Goal: Find specific page/section

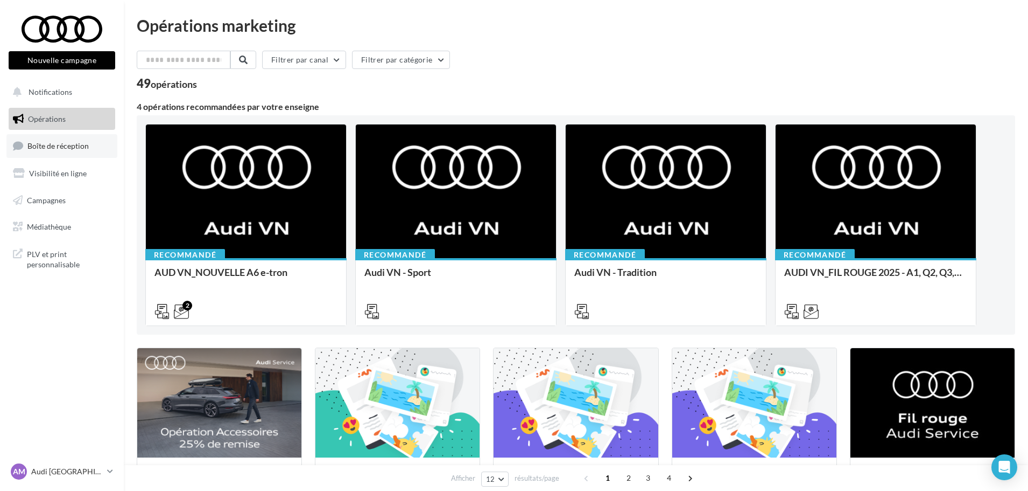
click at [76, 148] on span "Boîte de réception" at bounding box center [57, 145] width 61 height 9
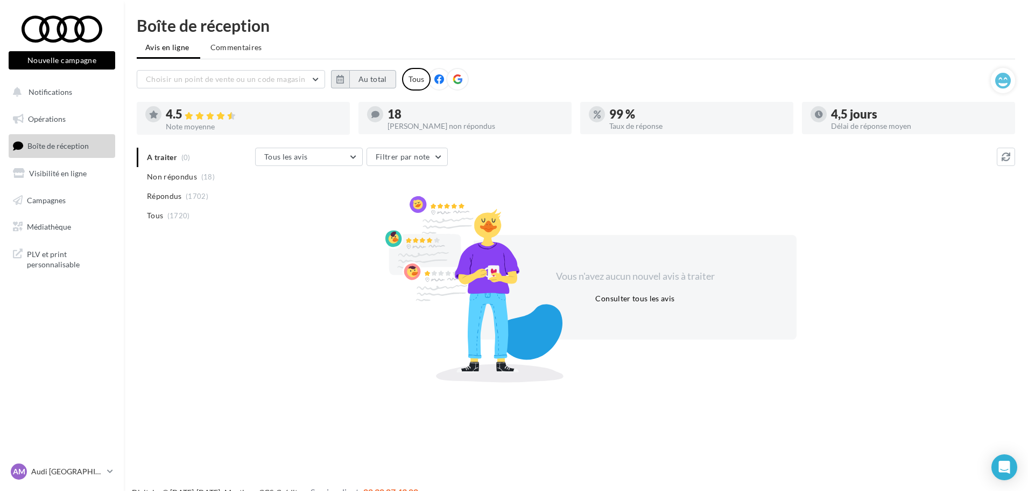
click at [371, 81] on button "Au total" at bounding box center [372, 79] width 47 height 18
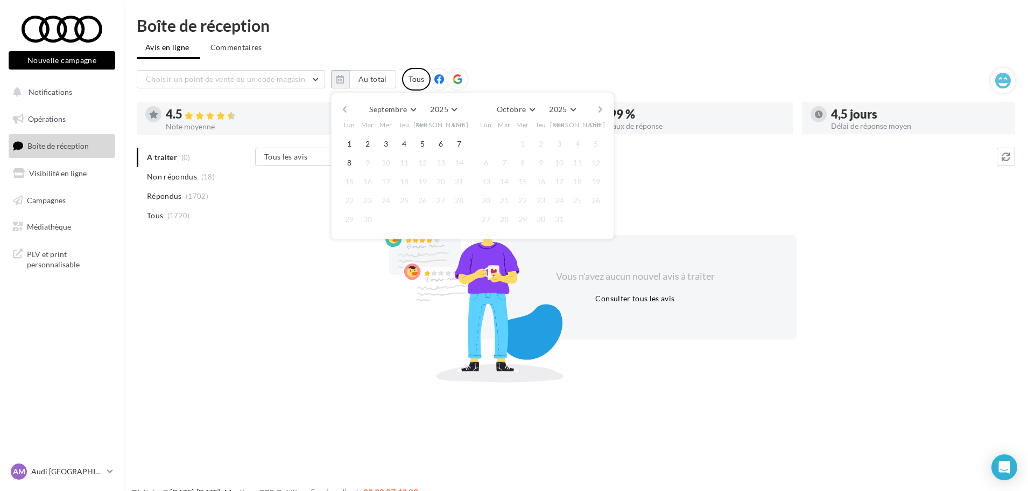
click at [347, 108] on button "button" at bounding box center [344, 109] width 9 height 15
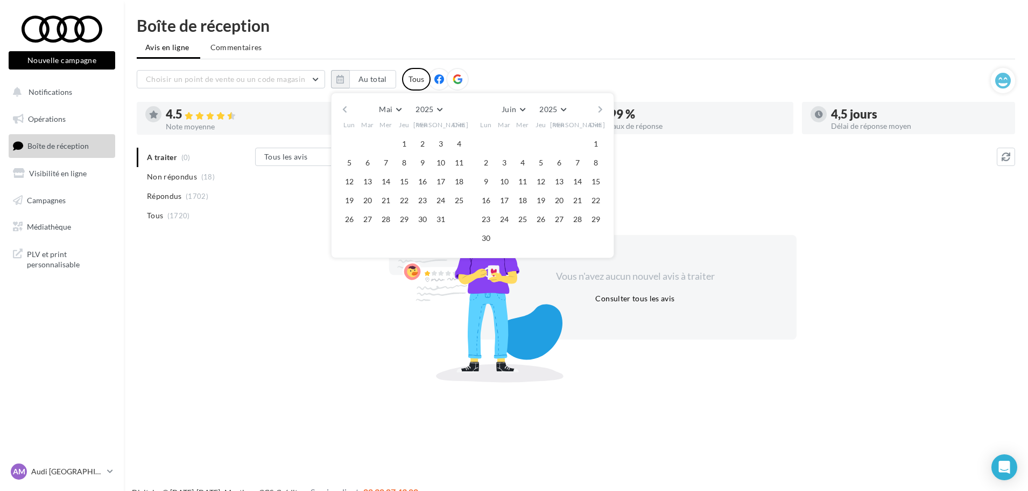
click at [347, 108] on button "button" at bounding box center [344, 109] width 9 height 15
click at [366, 144] on button "1" at bounding box center [368, 144] width 16 height 16
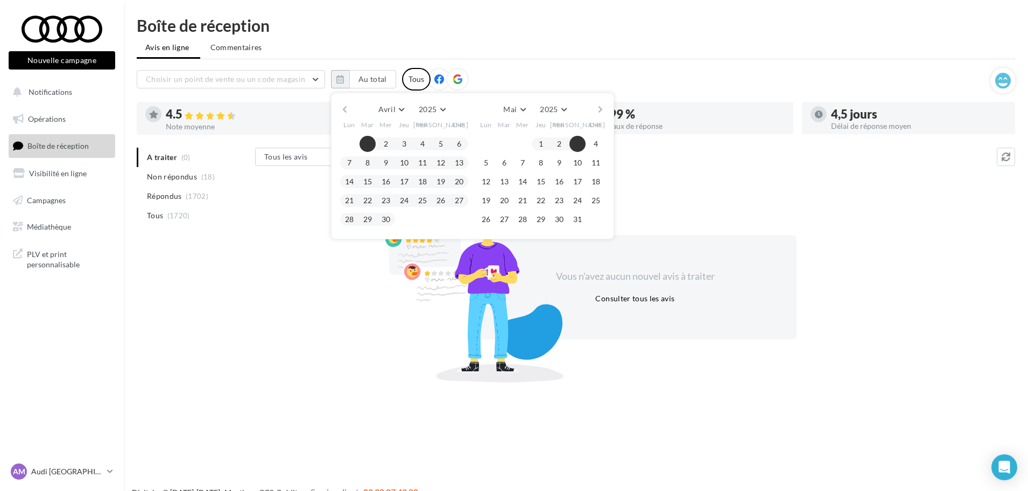
click at [601, 110] on button "button" at bounding box center [600, 109] width 9 height 15
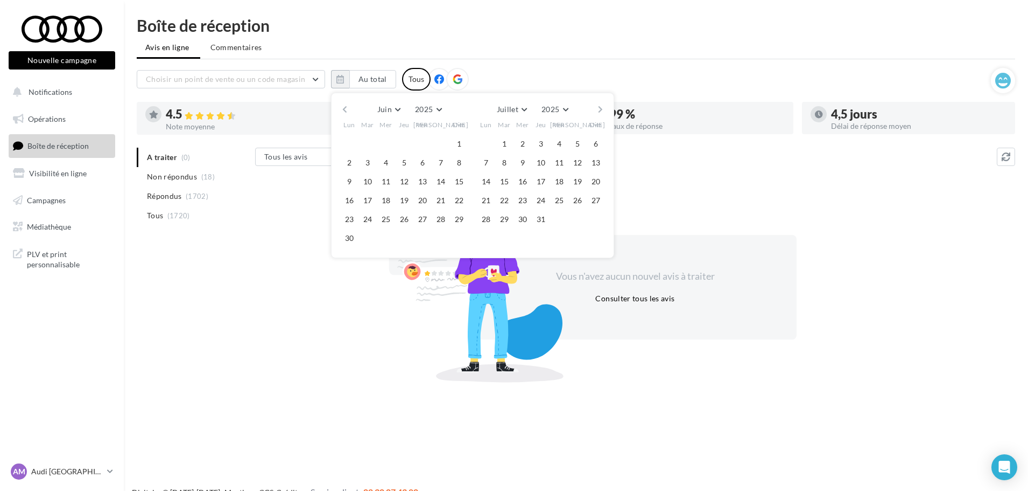
click at [601, 110] on button "button" at bounding box center [600, 109] width 9 height 15
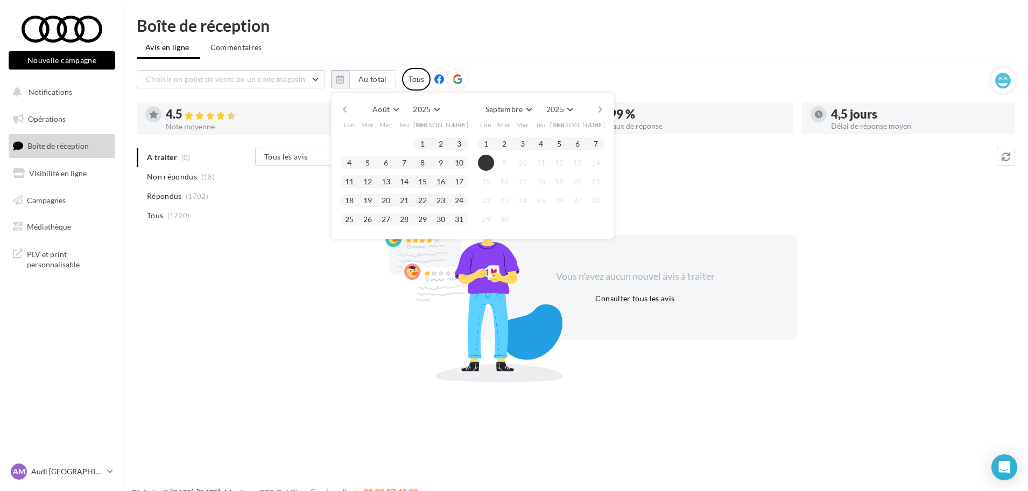
click at [481, 162] on button "8" at bounding box center [486, 163] width 16 height 16
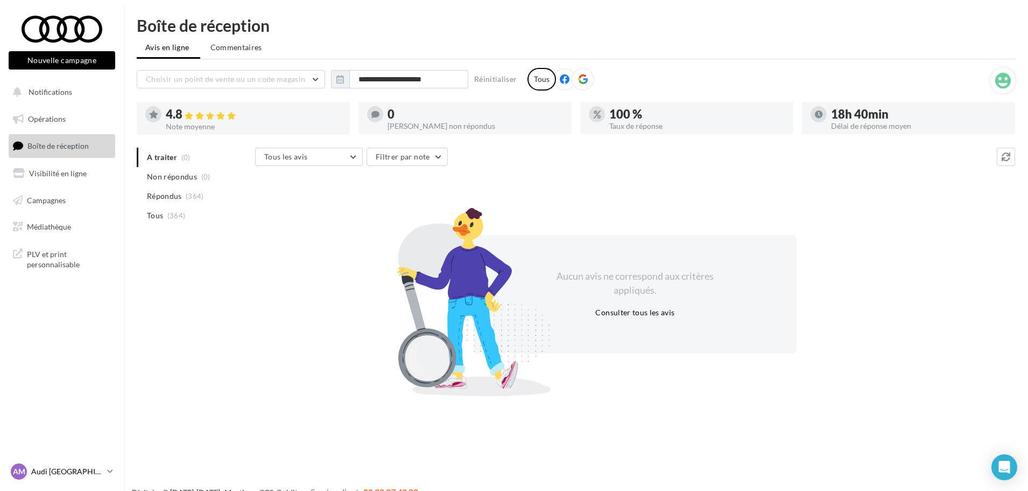
click at [85, 470] on p "Audi [GEOGRAPHIC_DATA]" at bounding box center [67, 471] width 72 height 11
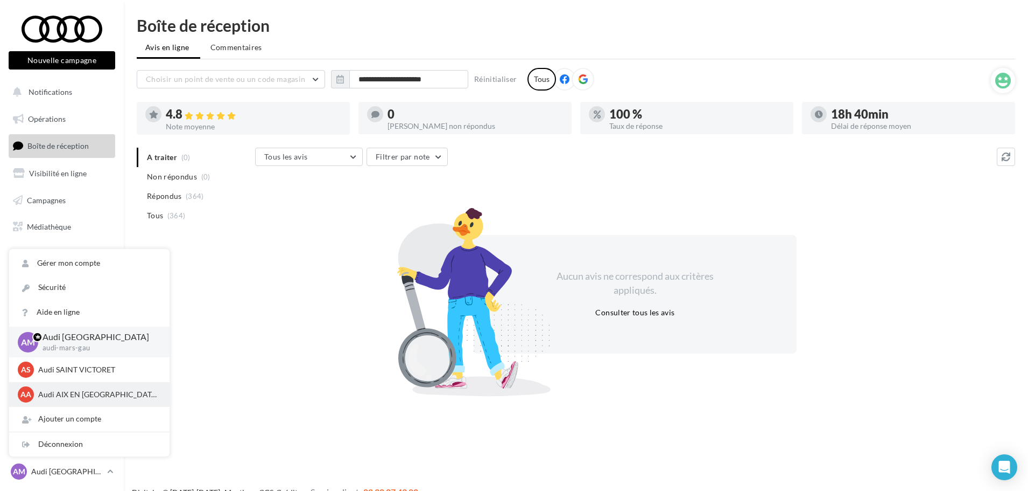
click at [89, 394] on p "Audi AIX EN [GEOGRAPHIC_DATA]" at bounding box center [97, 394] width 118 height 11
